Goal: Book appointment/travel/reservation

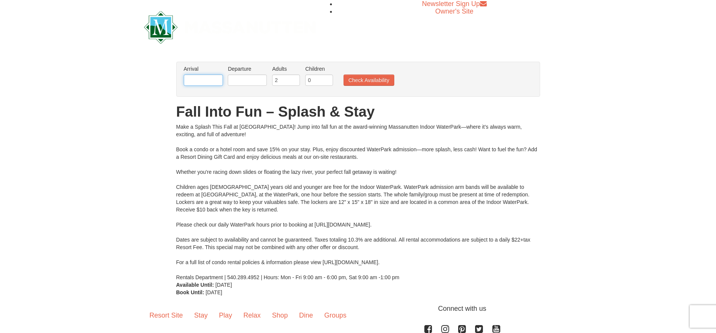
click at [217, 82] on input "text" at bounding box center [203, 79] width 39 height 11
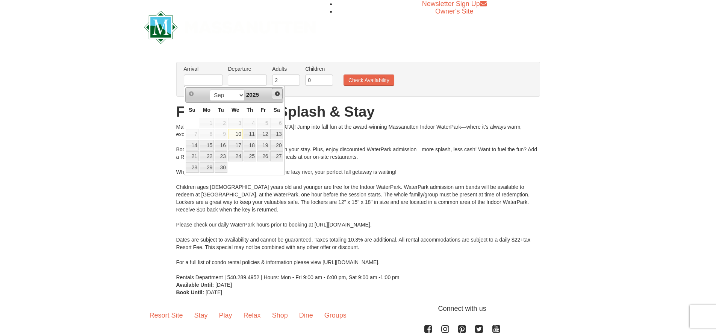
click at [276, 93] on span "Next" at bounding box center [277, 94] width 6 height 6
click at [252, 125] on link "2" at bounding box center [249, 123] width 13 height 11
type input "[DATE]"
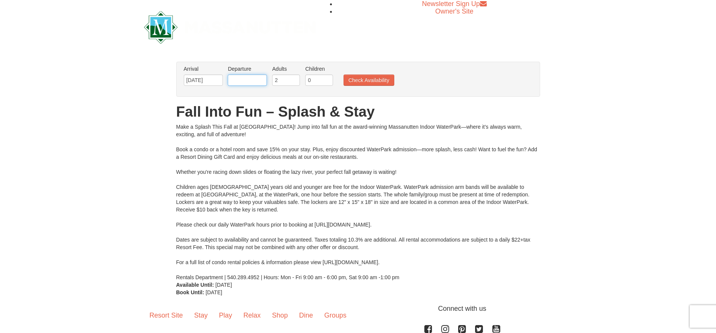
click at [254, 81] on input "text" at bounding box center [247, 79] width 39 height 11
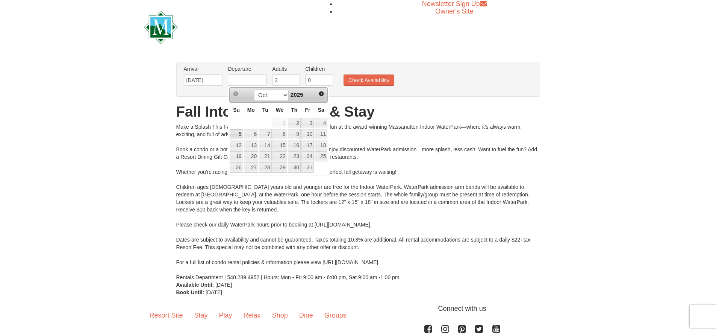
click at [238, 134] on link "5" at bounding box center [236, 134] width 13 height 11
type input "[DATE]"
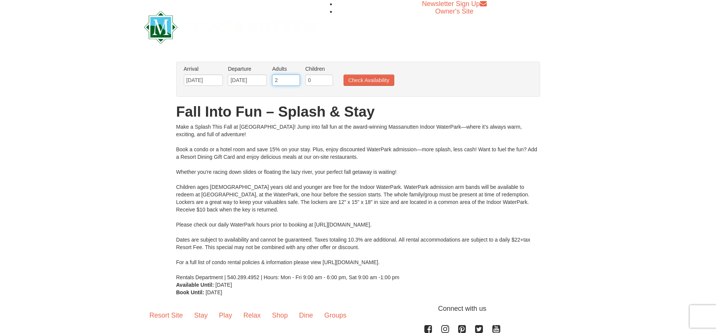
click at [289, 82] on input "2" at bounding box center [286, 79] width 28 height 11
type input "2"
type input "1"
click at [329, 84] on input "0" at bounding box center [319, 79] width 28 height 11
click at [323, 82] on input "0" at bounding box center [319, 79] width 28 height 11
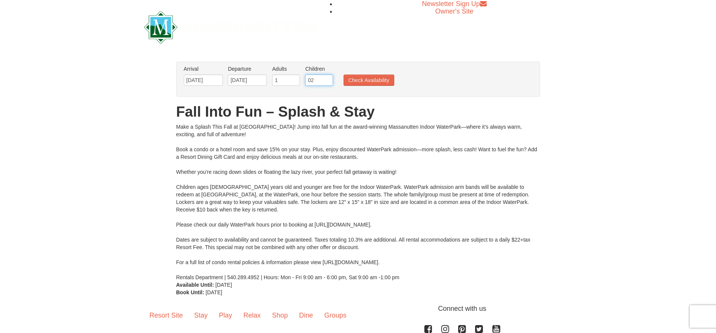
click at [322, 80] on input "02" at bounding box center [319, 79] width 28 height 11
type input "2"
click at [387, 79] on button "Check Availability" at bounding box center [368, 79] width 51 height 11
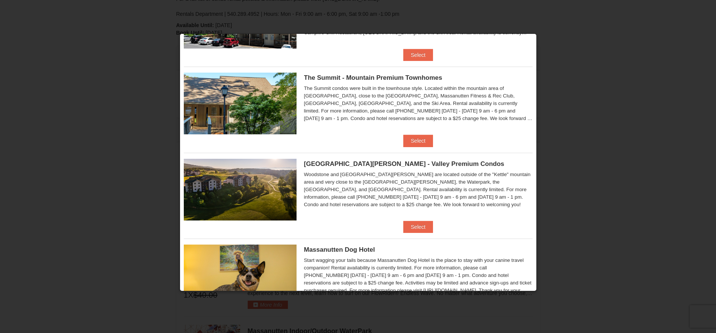
scroll to position [263, 0]
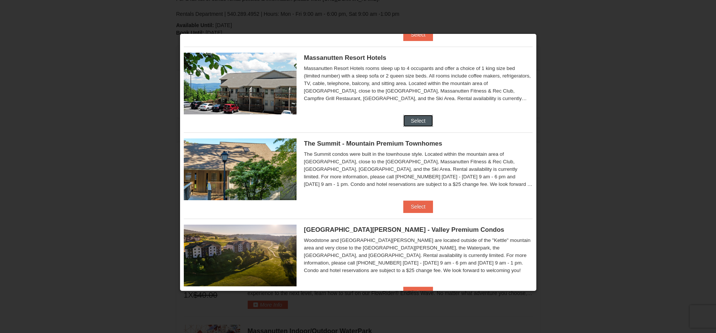
click at [419, 123] on button "Select" at bounding box center [418, 121] width 30 height 12
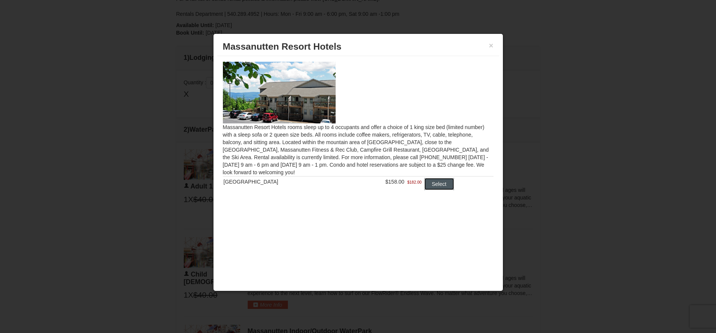
click at [441, 183] on button "Select" at bounding box center [439, 184] width 30 height 12
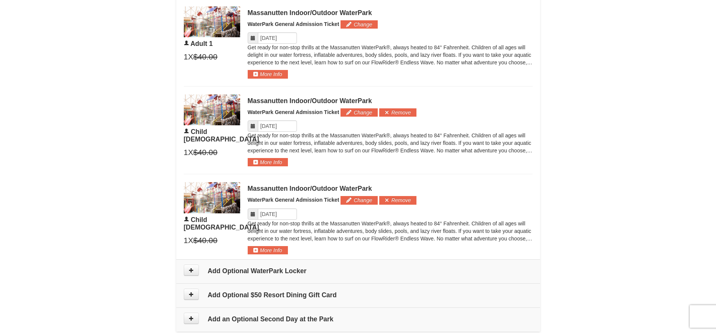
scroll to position [432, 0]
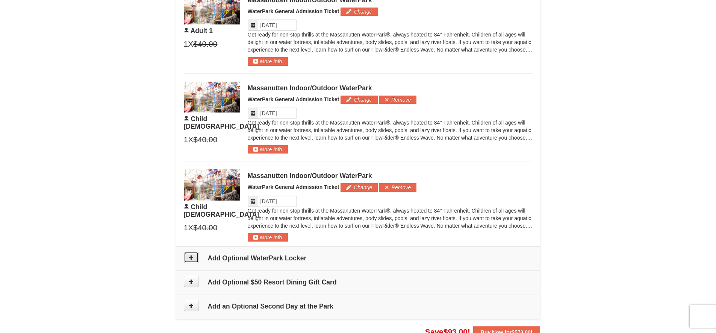
click at [191, 258] on icon at bounding box center [191, 256] width 5 height 5
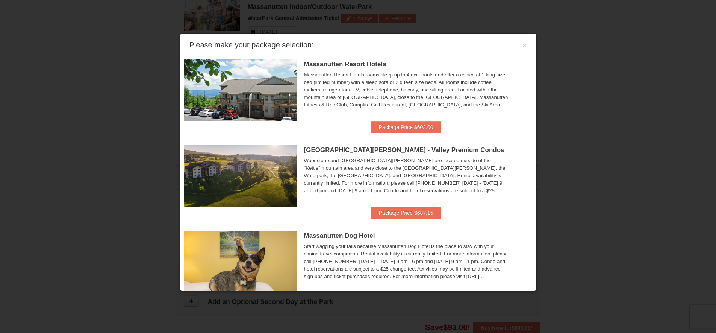
scroll to position [322, 0]
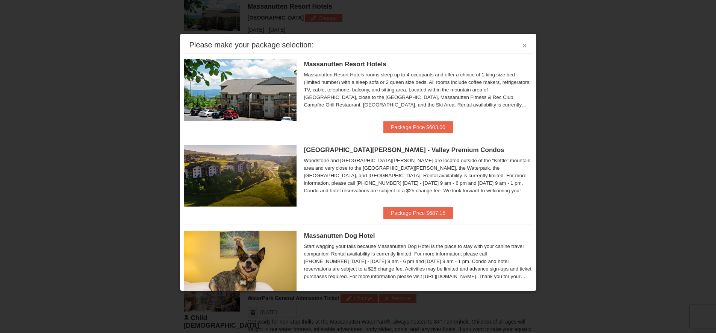
click at [522, 46] on button "×" at bounding box center [524, 46] width 5 height 8
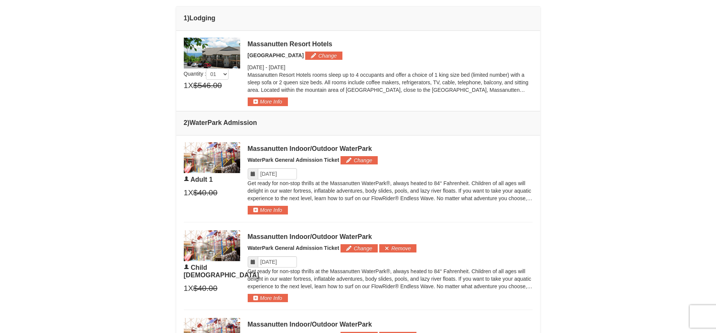
scroll to position [96, 0]
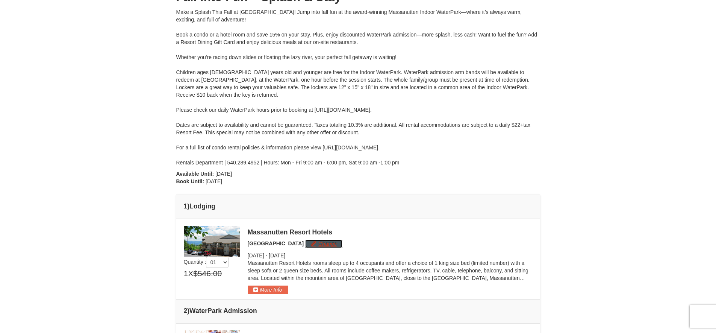
click at [321, 241] on button "Change" at bounding box center [323, 243] width 37 height 8
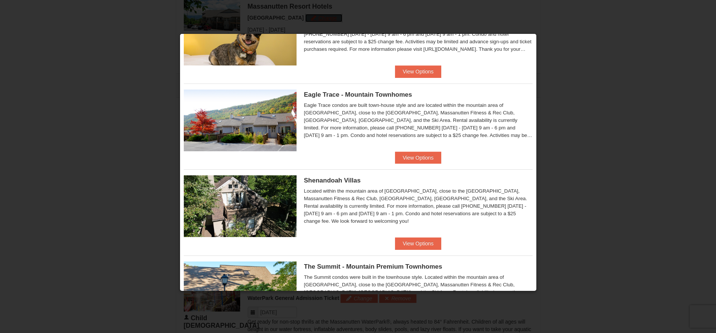
scroll to position [224, 0]
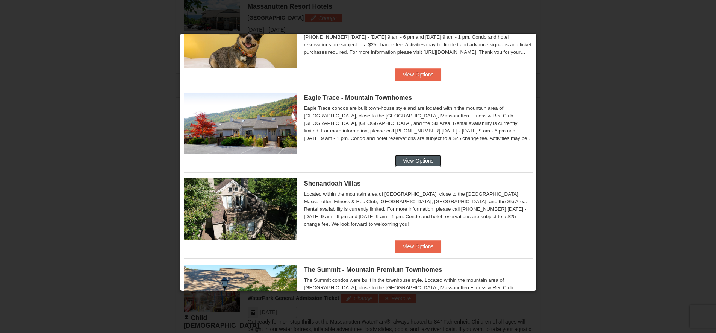
click at [429, 156] on button "View Options" at bounding box center [418, 160] width 46 height 12
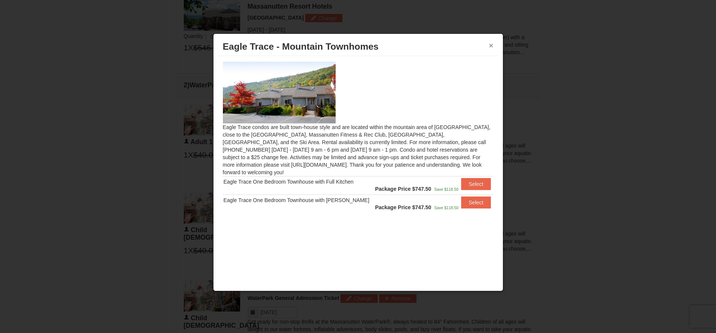
click at [492, 45] on button "×" at bounding box center [491, 46] width 5 height 8
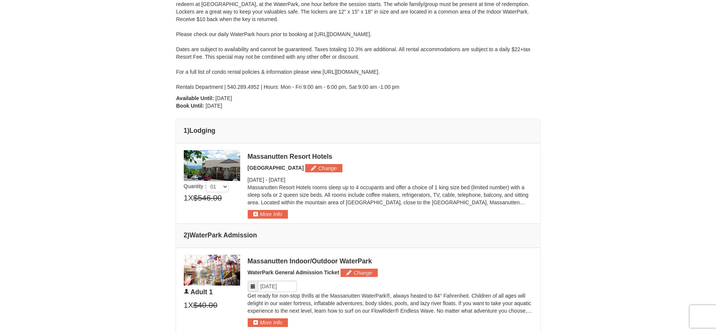
scroll to position [171, 0]
click at [321, 168] on button "Change" at bounding box center [323, 168] width 37 height 8
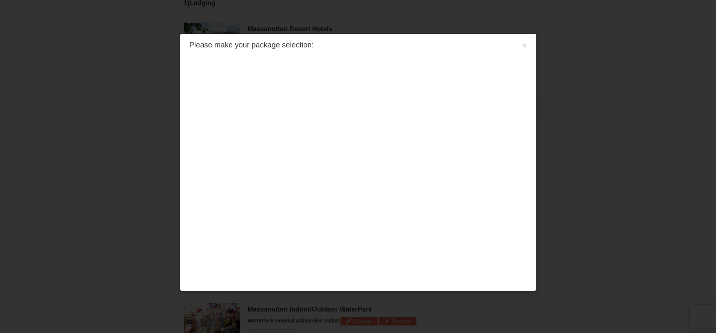
scroll to position [322, 0]
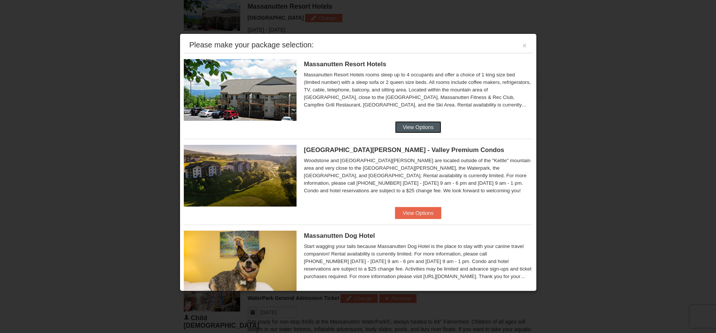
click at [421, 126] on button "View Options" at bounding box center [418, 127] width 46 height 12
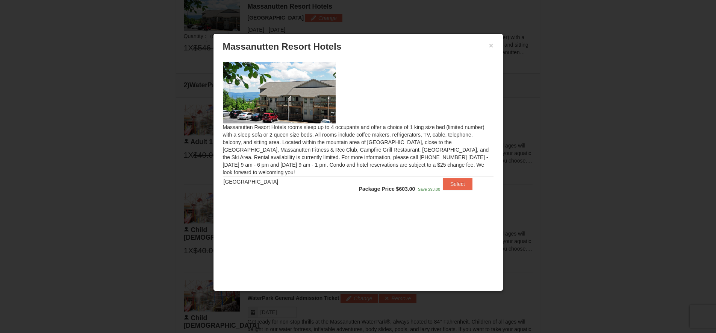
click at [488, 44] on h3 "Massanutten Resort Hotels" at bounding box center [358, 46] width 271 height 11
click at [491, 44] on button "×" at bounding box center [491, 46] width 5 height 8
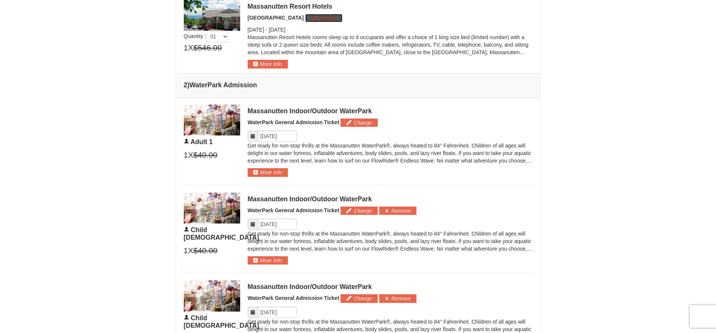
click at [322, 14] on button "Change" at bounding box center [323, 18] width 37 height 8
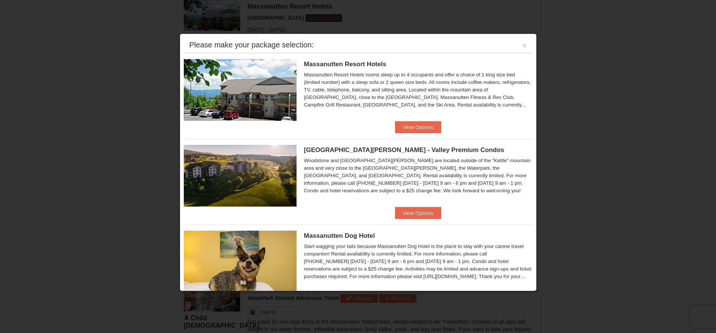
scroll to position [38, 0]
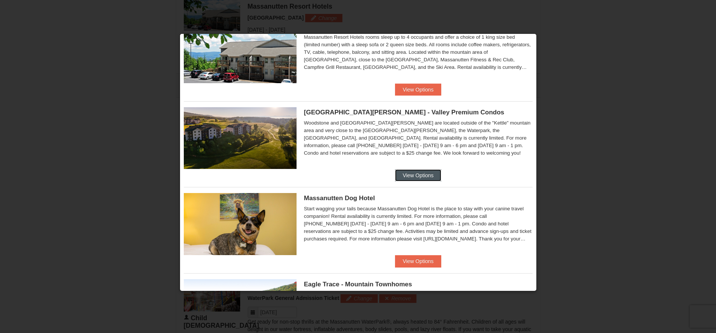
click at [420, 172] on button "View Options" at bounding box center [418, 175] width 46 height 12
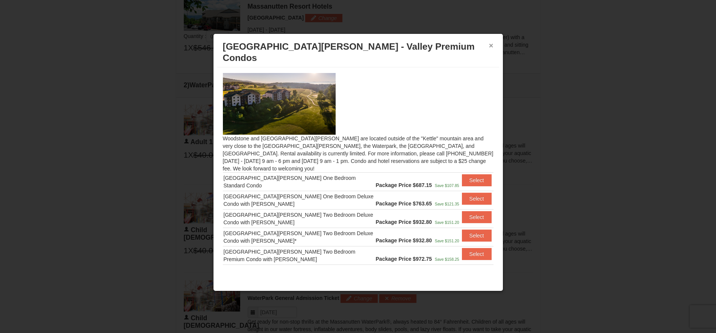
click at [491, 46] on button "×" at bounding box center [491, 46] width 5 height 8
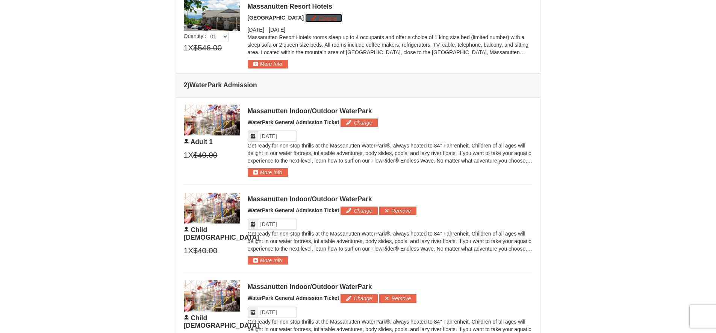
click at [316, 19] on button "Change" at bounding box center [323, 18] width 37 height 8
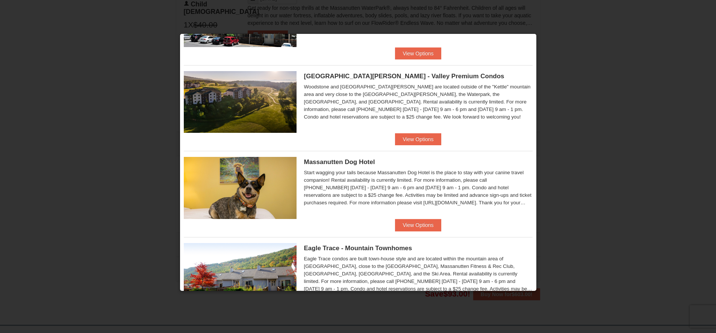
scroll to position [36, 0]
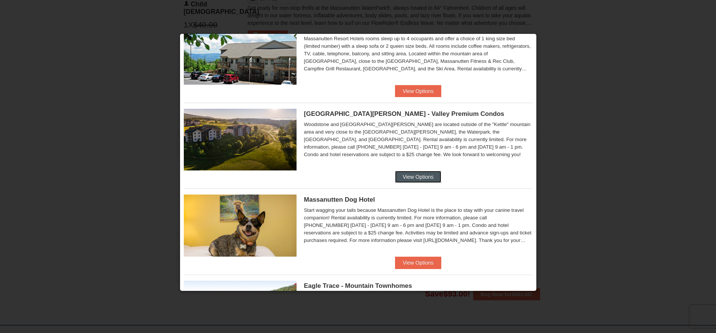
click at [426, 172] on button "View Options" at bounding box center [418, 177] width 46 height 12
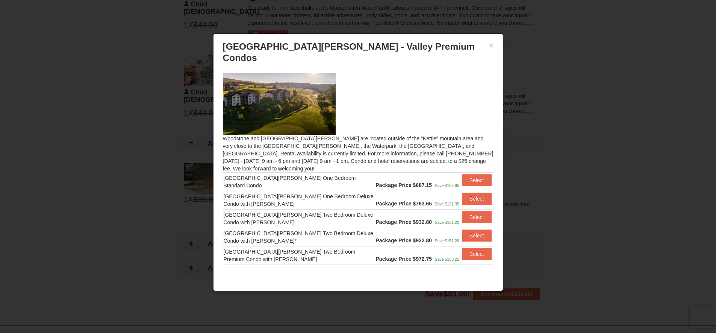
scroll to position [30, 0]
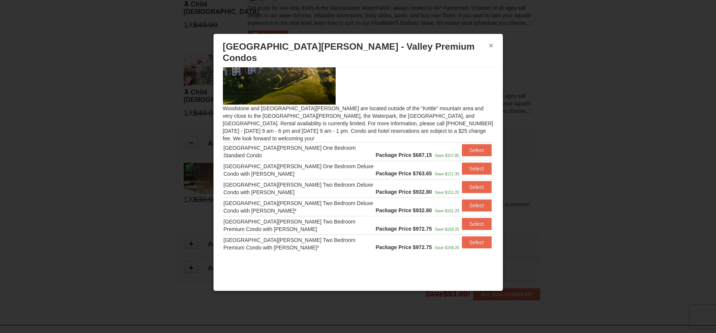
click at [491, 46] on button "×" at bounding box center [491, 46] width 5 height 8
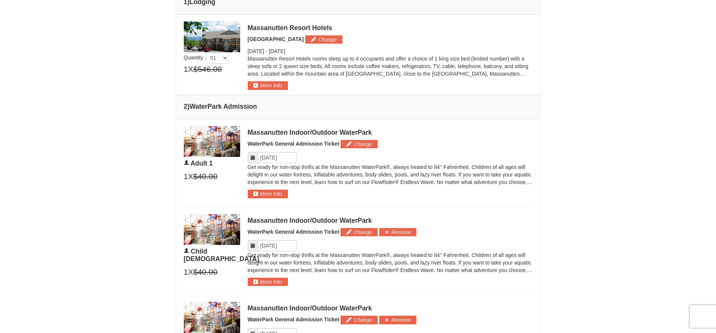
scroll to position [225, 0]
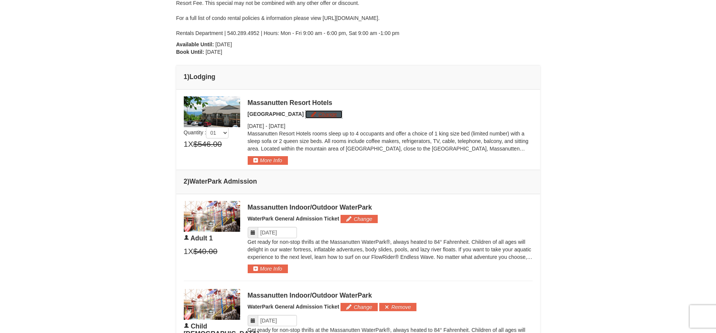
click at [315, 115] on button "Change" at bounding box center [323, 114] width 37 height 8
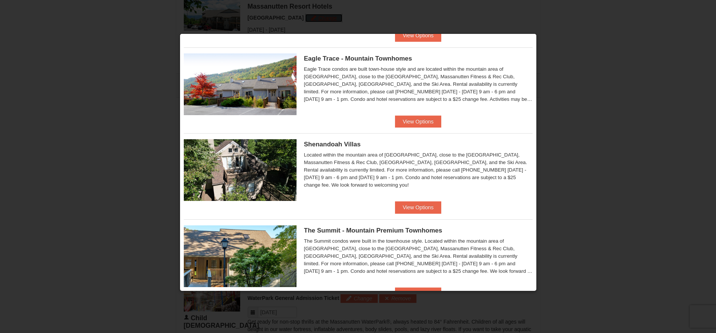
scroll to position [374, 0]
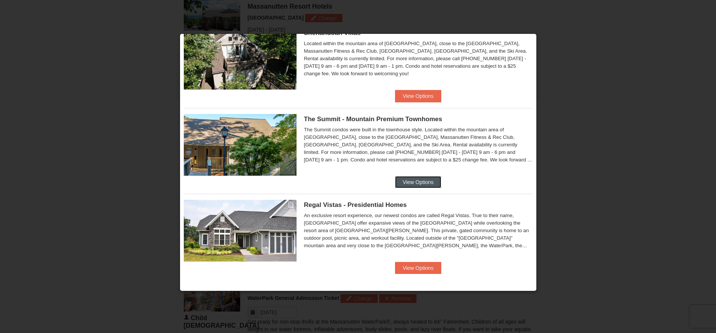
click at [422, 180] on button "View Options" at bounding box center [418, 182] width 46 height 12
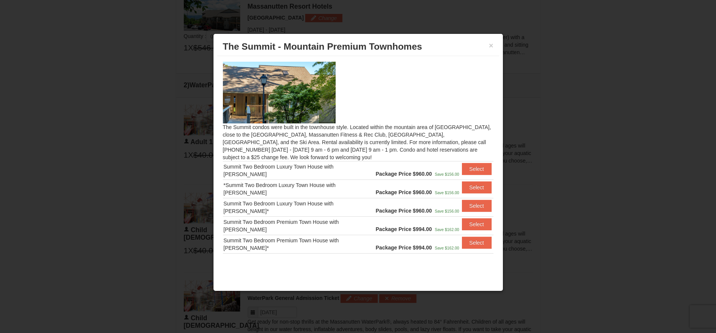
scroll to position [30, 0]
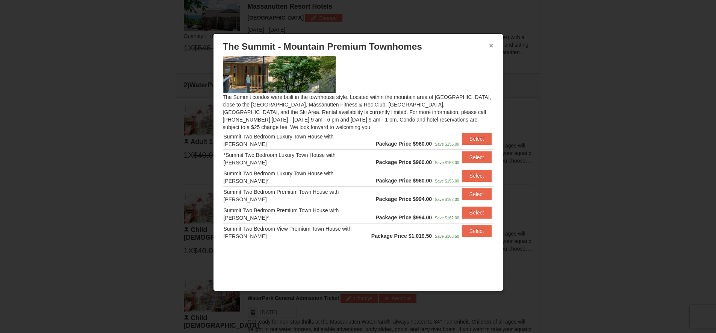
click at [489, 44] on button "×" at bounding box center [491, 46] width 5 height 8
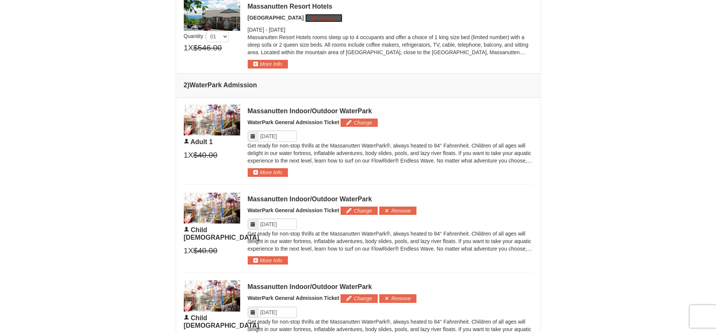
click at [321, 20] on button "Change" at bounding box center [323, 18] width 37 height 8
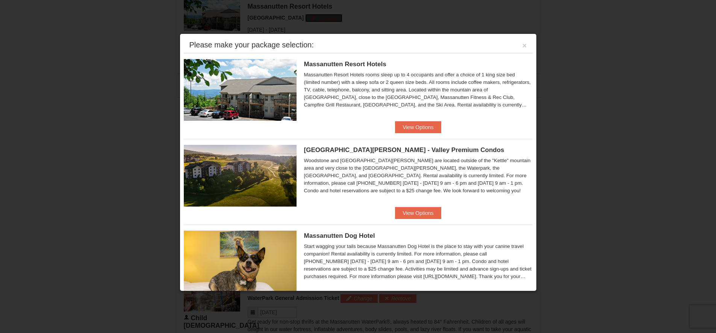
scroll to position [113, 0]
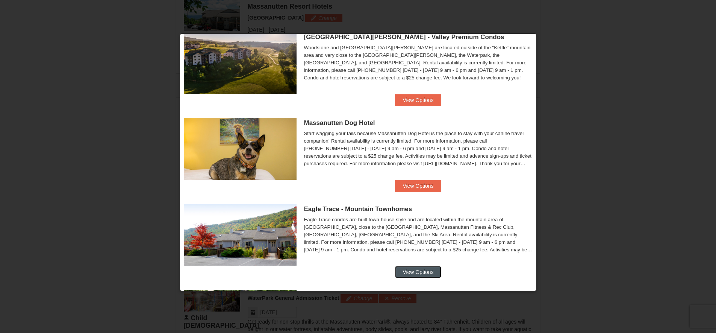
click at [406, 268] on button "View Options" at bounding box center [418, 272] width 46 height 12
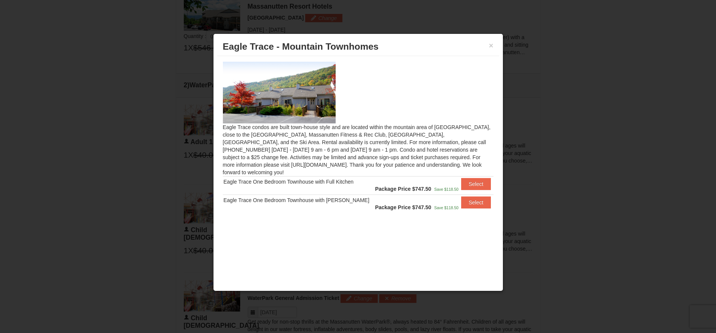
scroll to position [0, 0]
click at [491, 46] on button "×" at bounding box center [491, 46] width 5 height 8
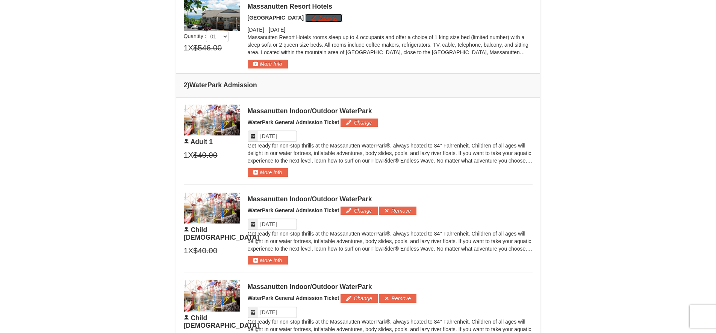
click at [314, 20] on button "Change" at bounding box center [323, 18] width 37 height 8
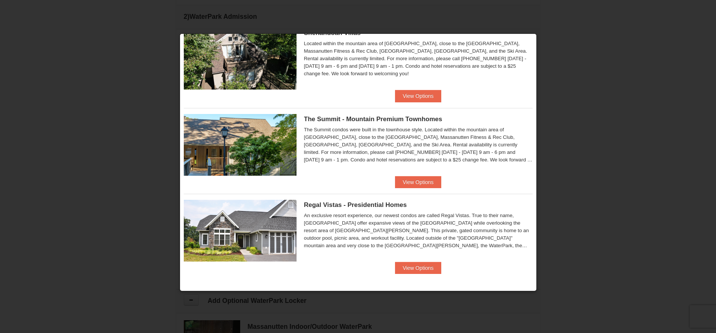
scroll to position [472, 0]
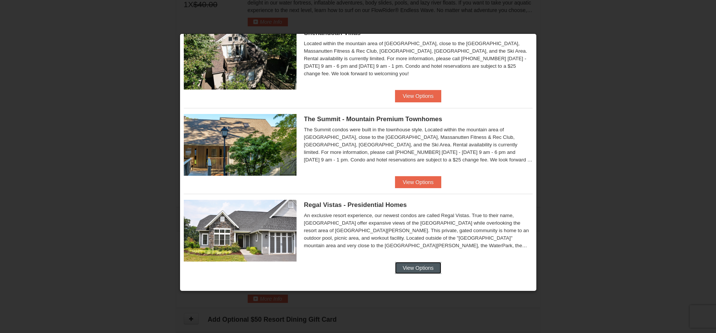
click at [416, 268] on button "View Options" at bounding box center [418, 268] width 46 height 12
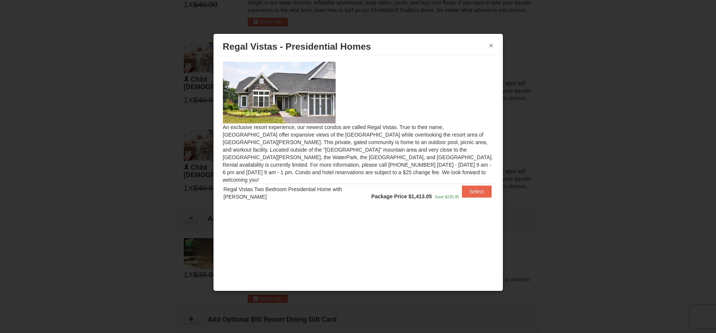
click at [490, 47] on button "×" at bounding box center [491, 46] width 5 height 8
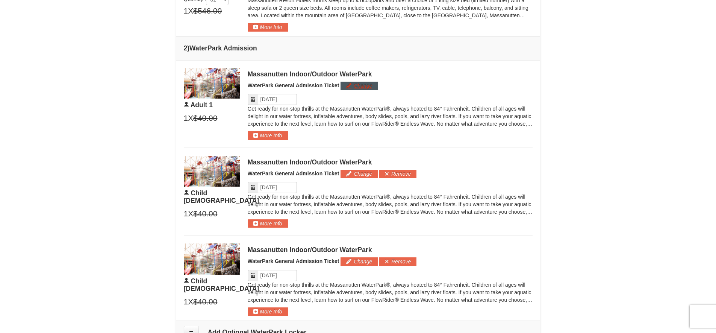
scroll to position [284, 0]
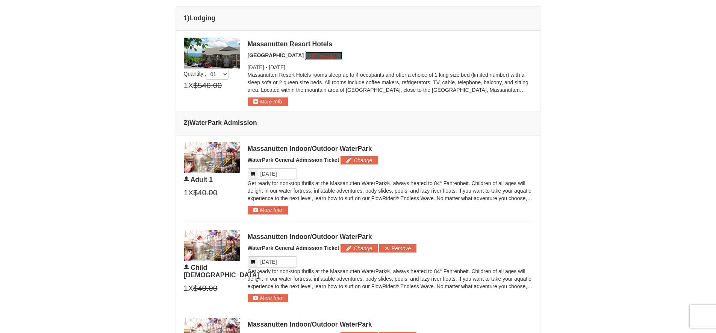
click at [327, 54] on button "Change" at bounding box center [323, 55] width 37 height 8
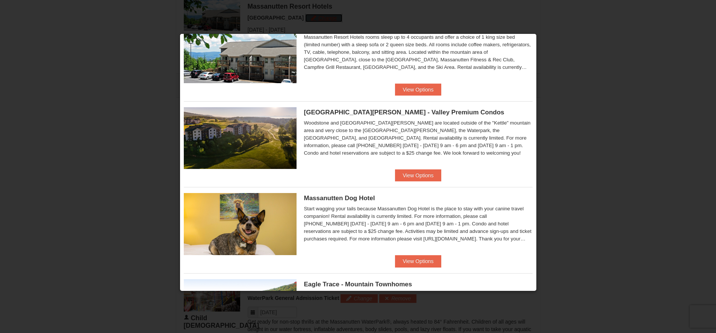
scroll to position [113, 0]
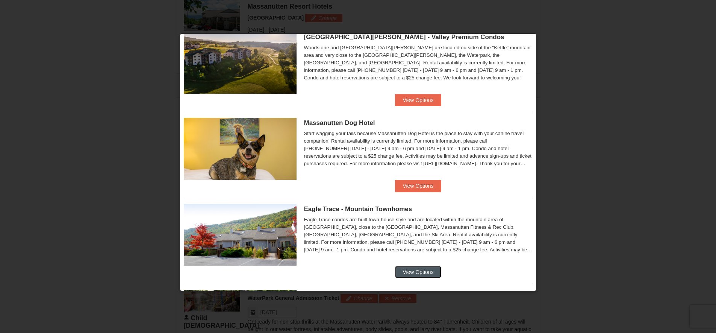
click at [415, 267] on button "View Options" at bounding box center [418, 272] width 46 height 12
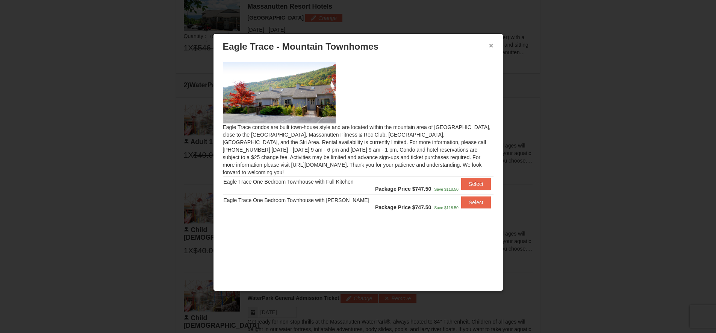
click at [490, 45] on button "×" at bounding box center [491, 46] width 5 height 8
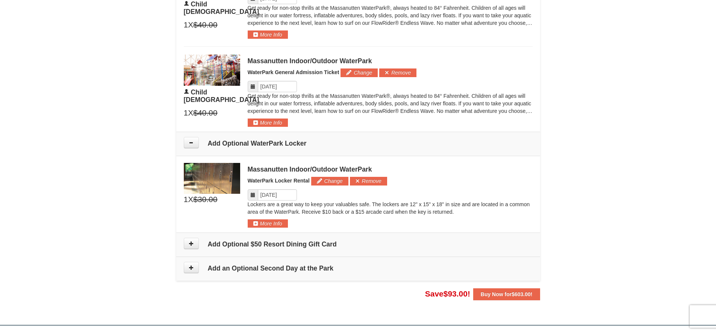
scroll to position [509, 0]
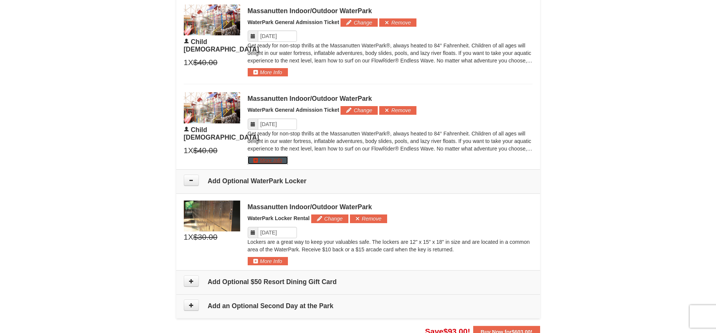
click at [271, 164] on button "More Info" at bounding box center [268, 160] width 40 height 8
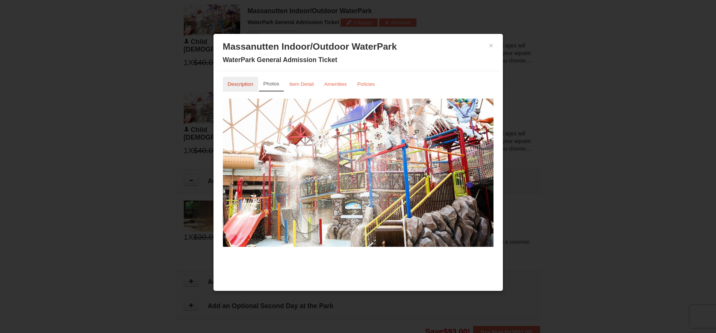
click at [241, 82] on small "Description" at bounding box center [241, 84] width 26 height 6
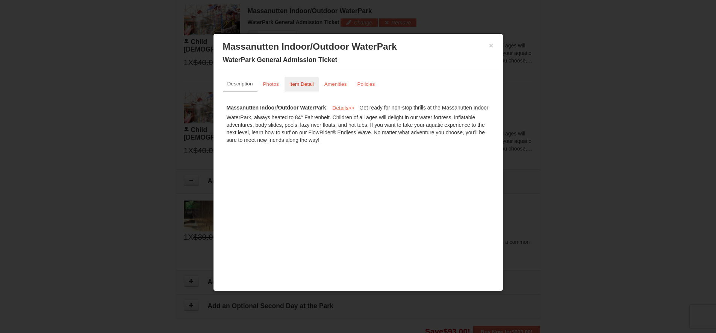
click at [298, 83] on small "Item Detail" at bounding box center [301, 84] width 24 height 6
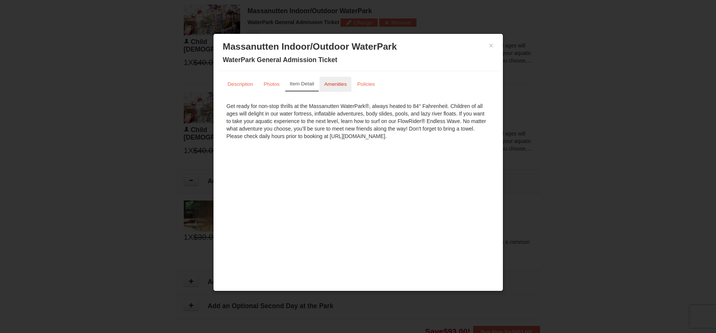
click at [338, 83] on small "Amenities" at bounding box center [335, 84] width 23 height 6
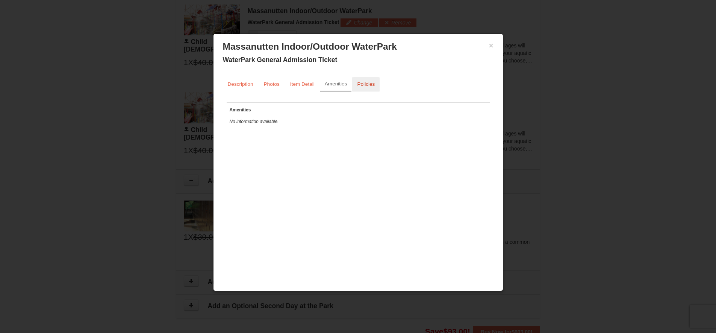
click at [364, 83] on small "Policies" at bounding box center [366, 84] width 18 height 6
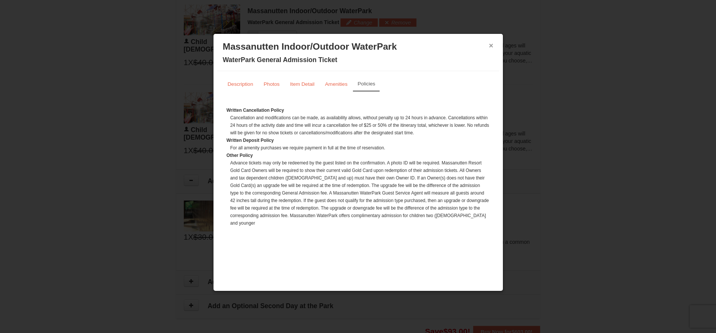
click at [489, 44] on button "×" at bounding box center [491, 46] width 5 height 8
